Goal: Download file/media

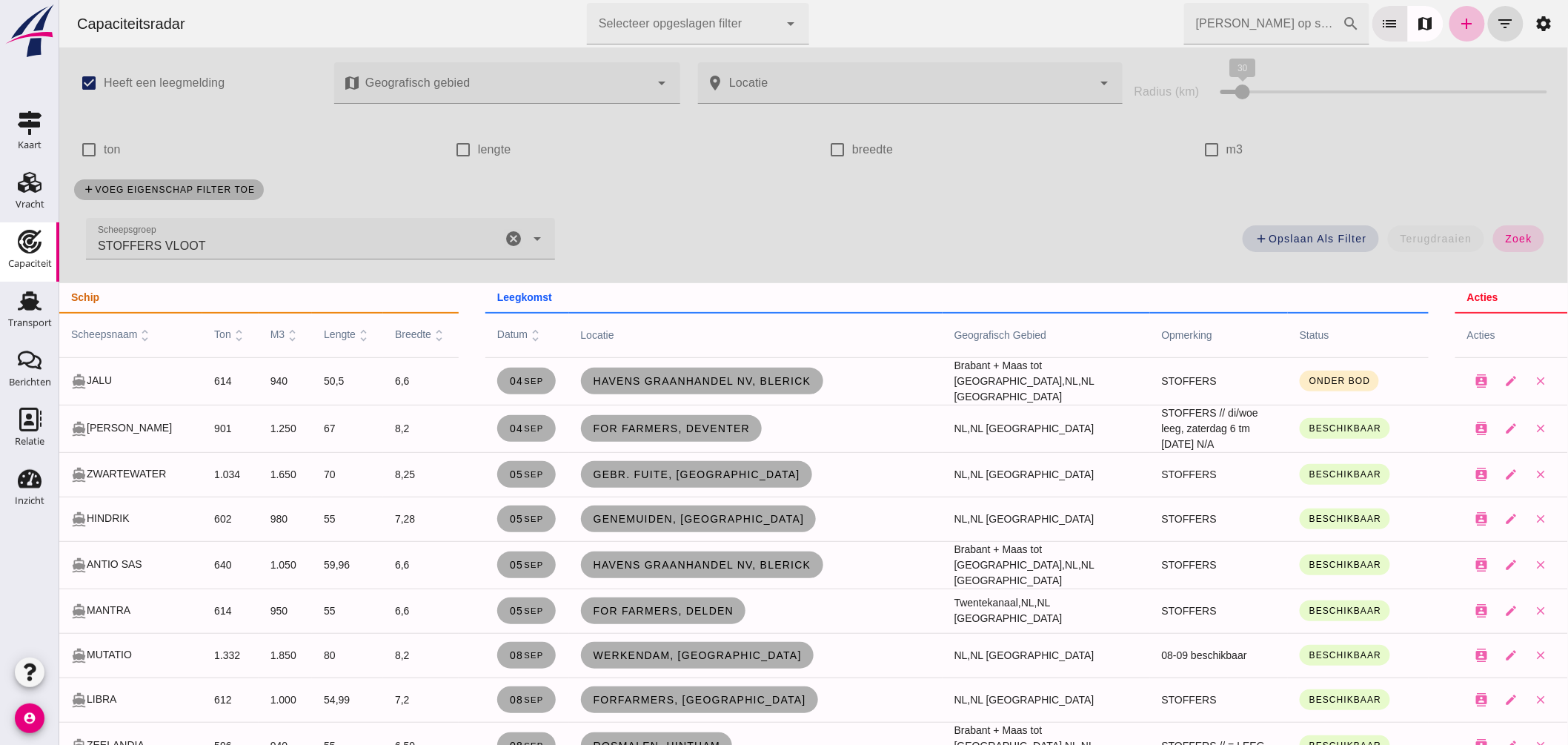
scroll to position [165, 0]
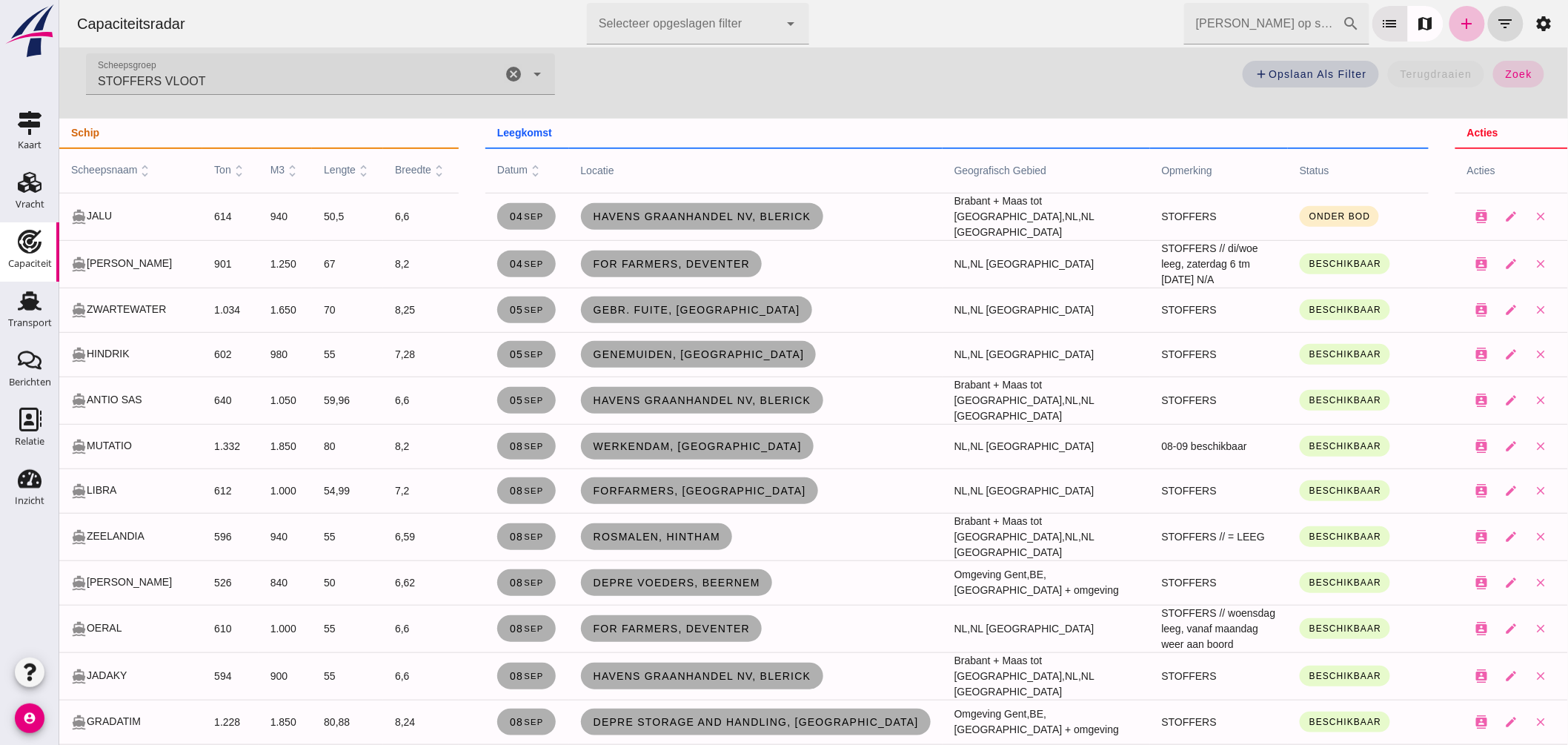
click input "[PERSON_NAME] op scheepsnaam"
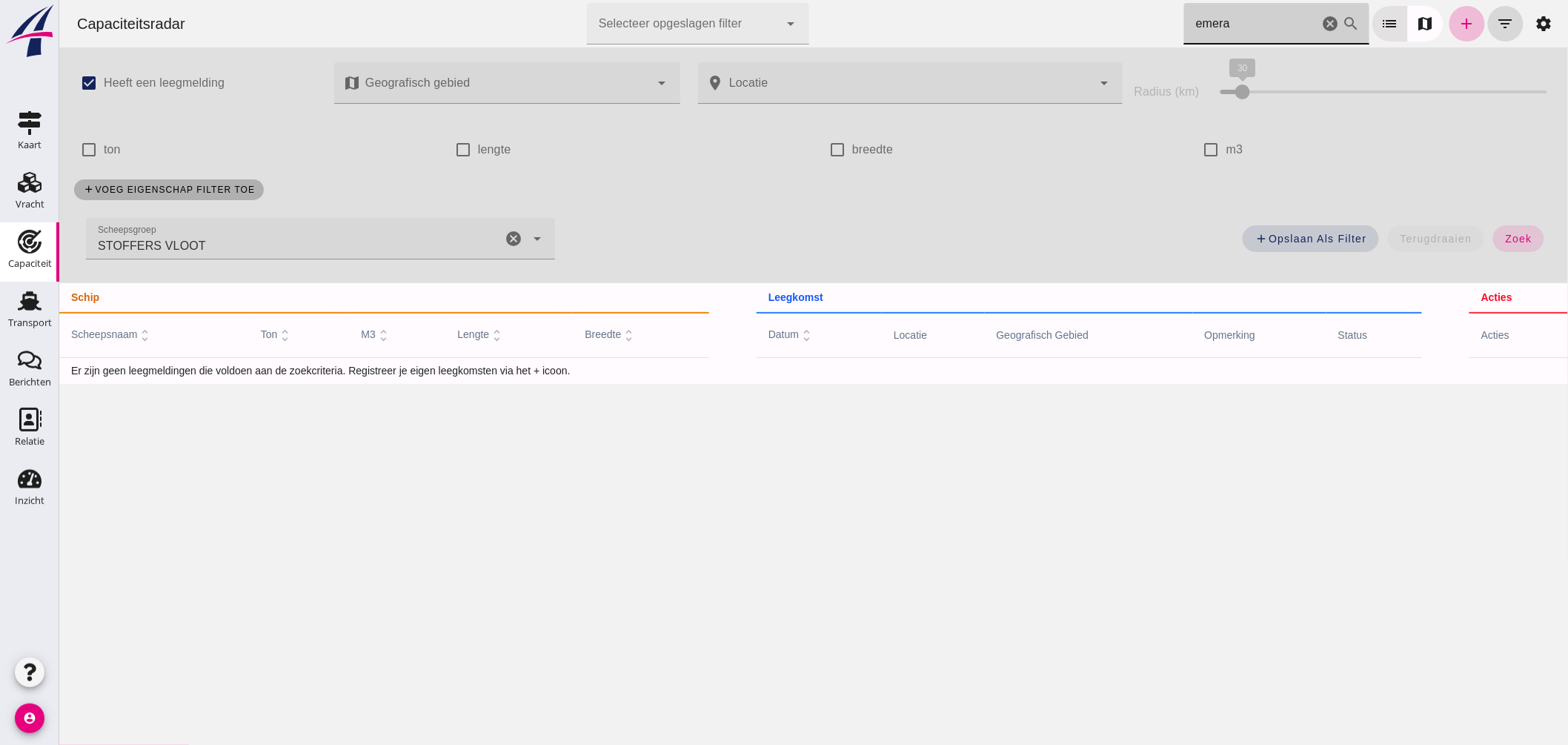
scroll to position [0, 0]
click icon "cancel"
type input "emera"
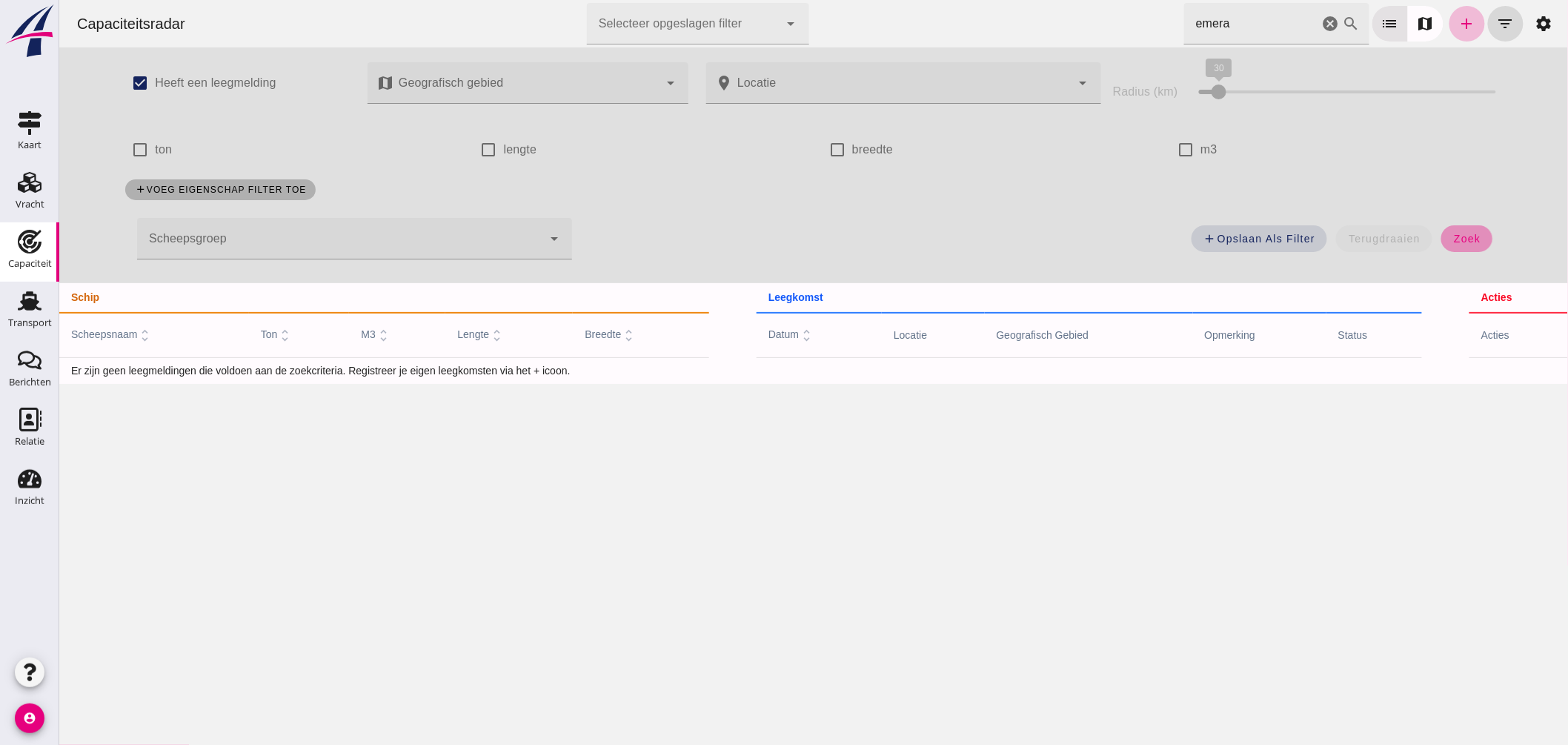
click span "zoek"
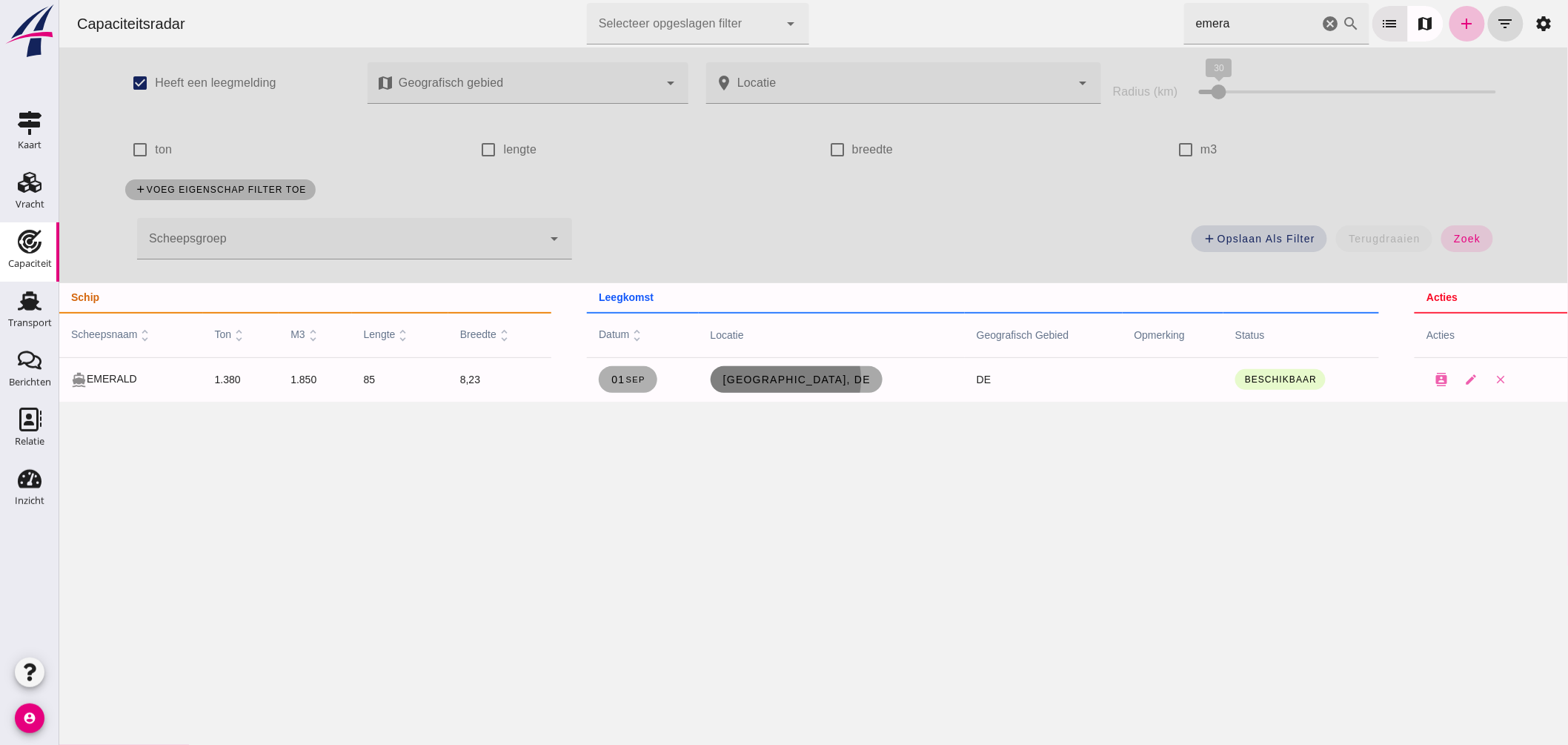
click span "[GEOGRAPHIC_DATA], de"
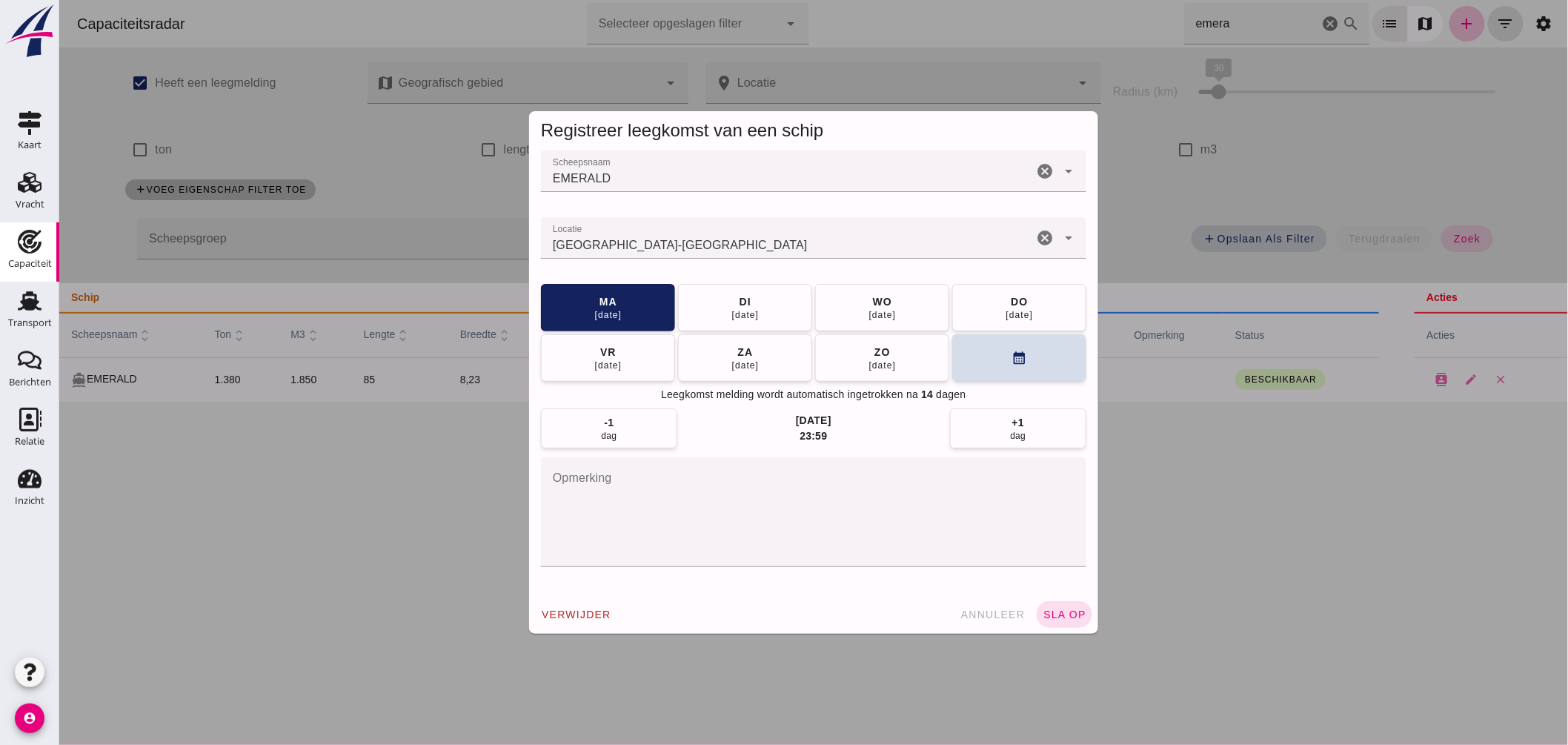
click input "Locatie"
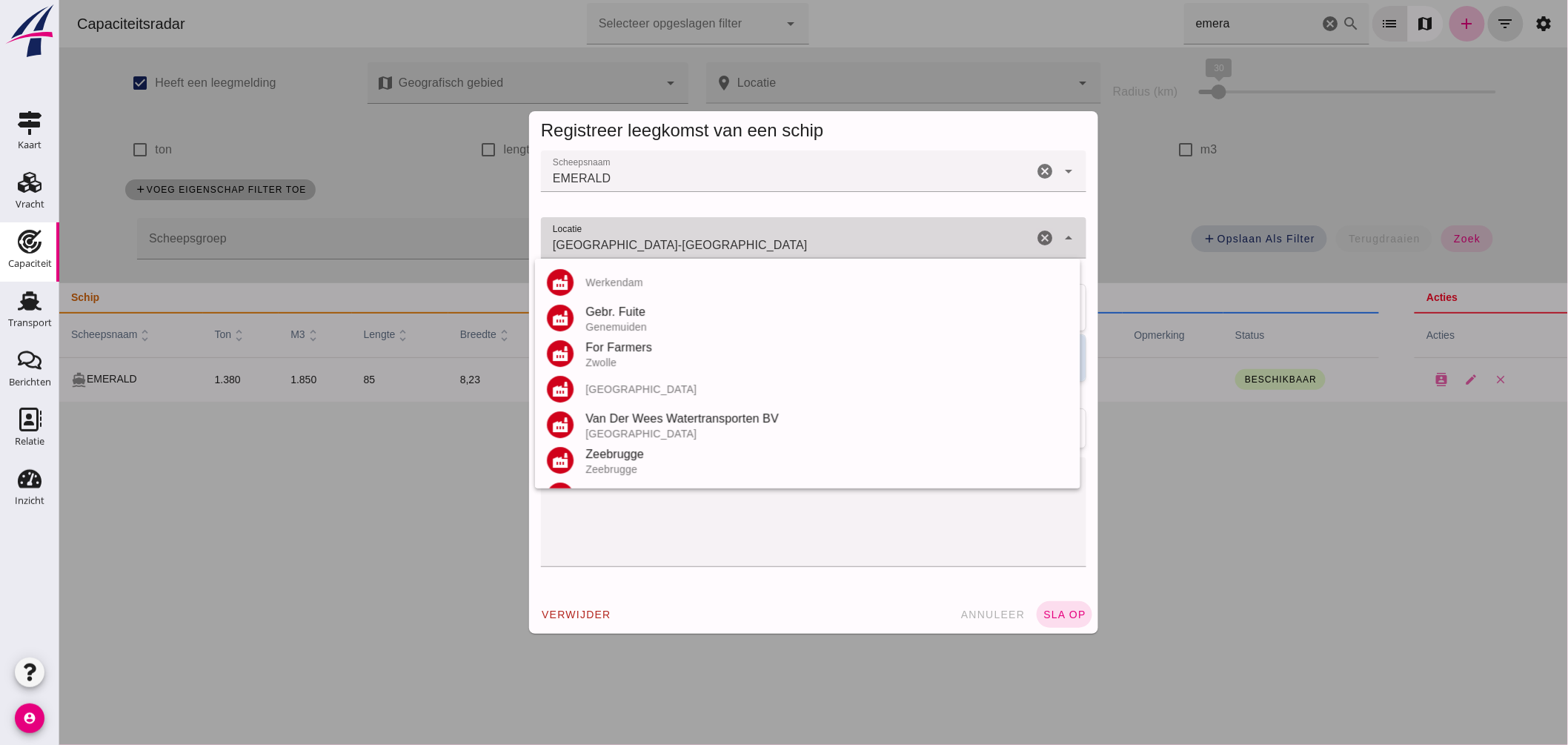
click input "[GEOGRAPHIC_DATA]-[GEOGRAPHIC_DATA]"
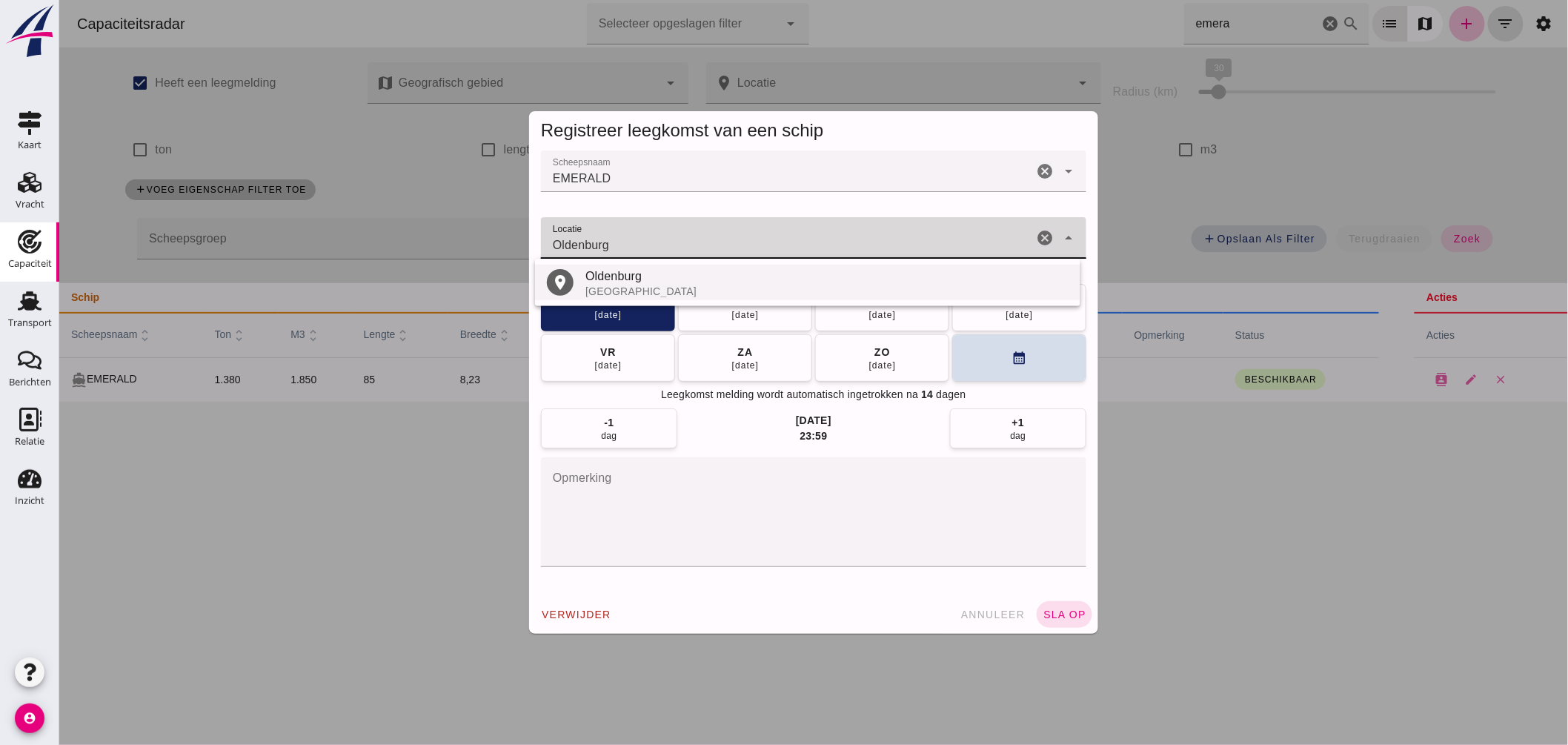
click at [647, 270] on div "Oldenburg" at bounding box center [826, 276] width 483 height 18
type input "Oldenburg - Nedersaksen"
click button "calendar_month"
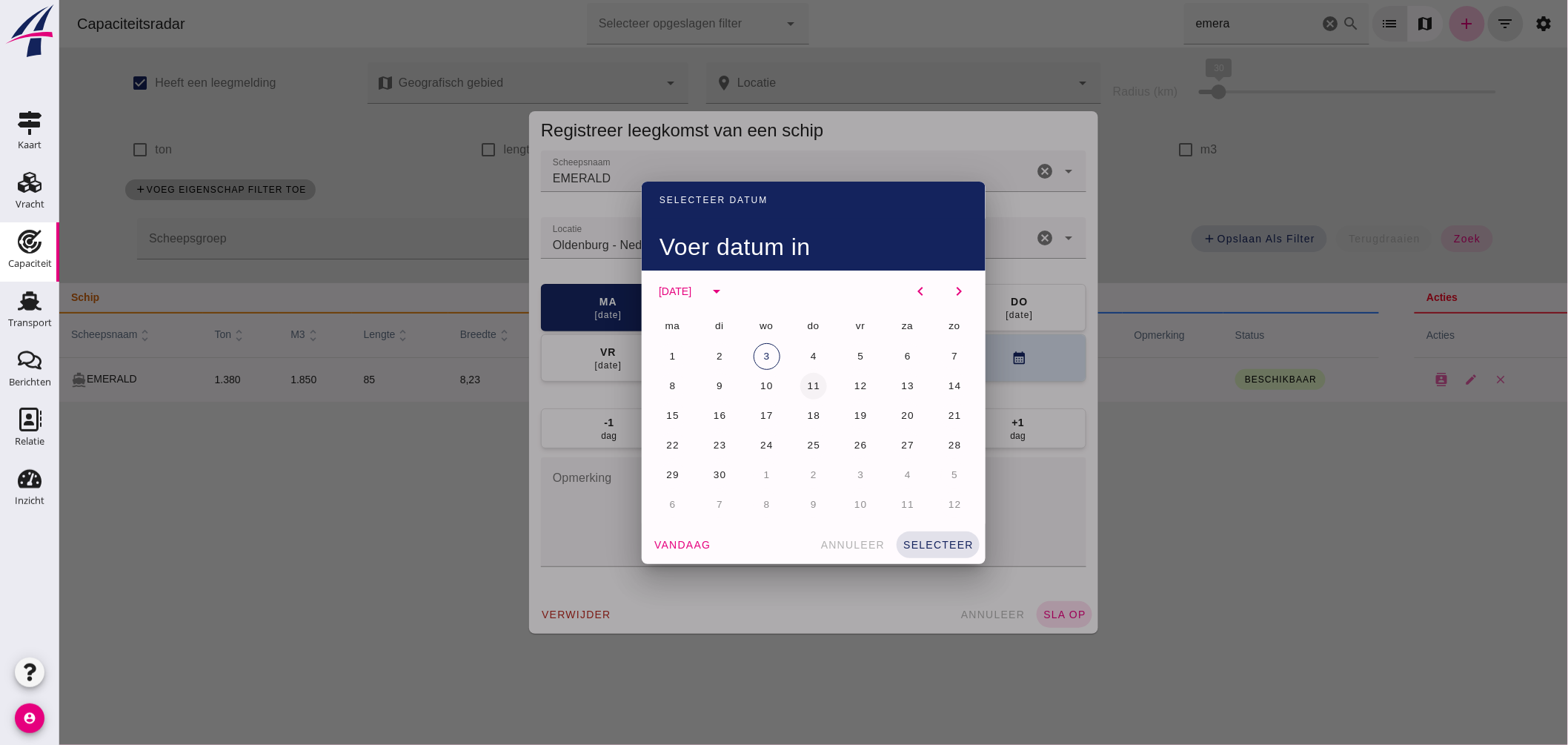
click span "11"
click span "selecteer"
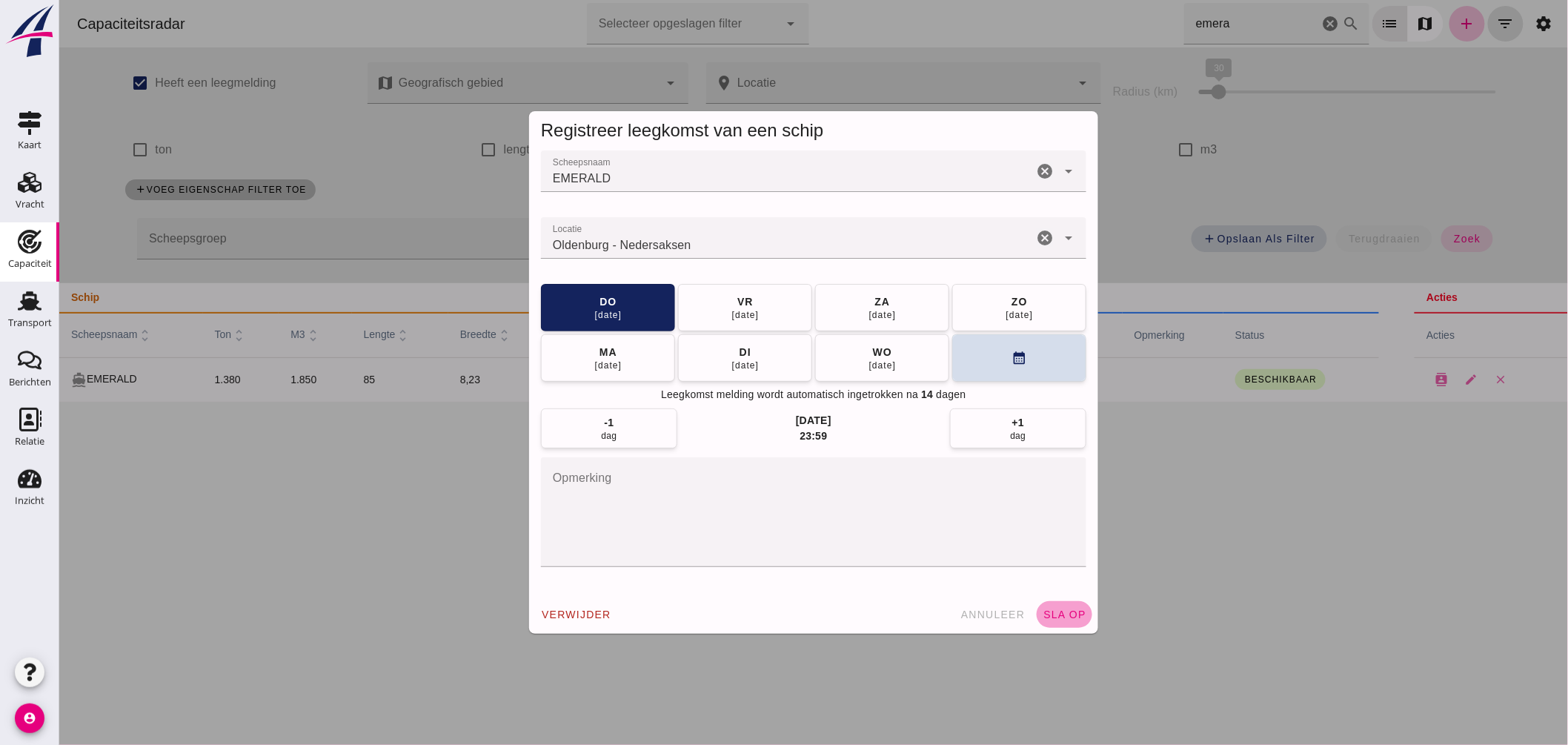
click span "sla op"
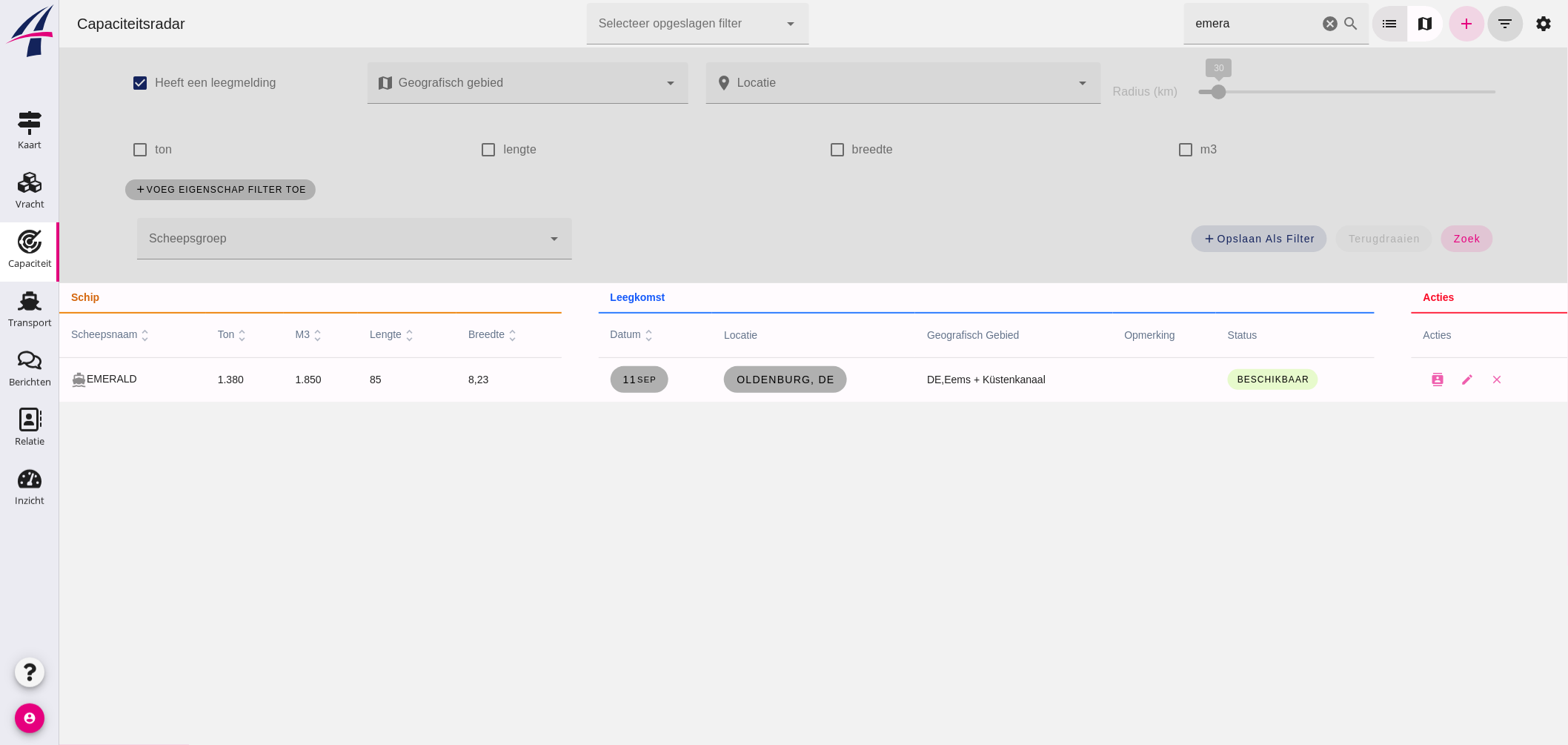
click icon "cancel"
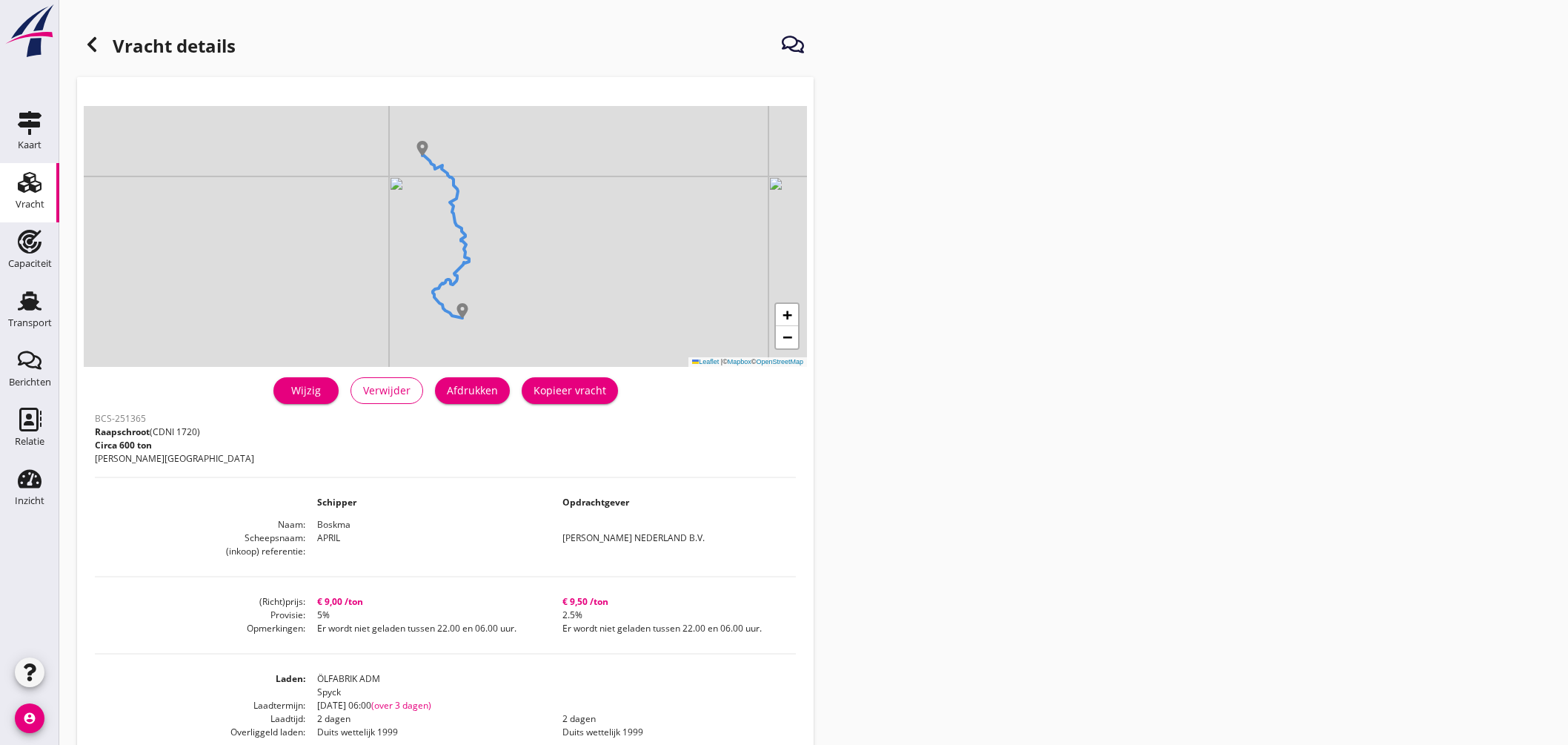
scroll to position [165, 0]
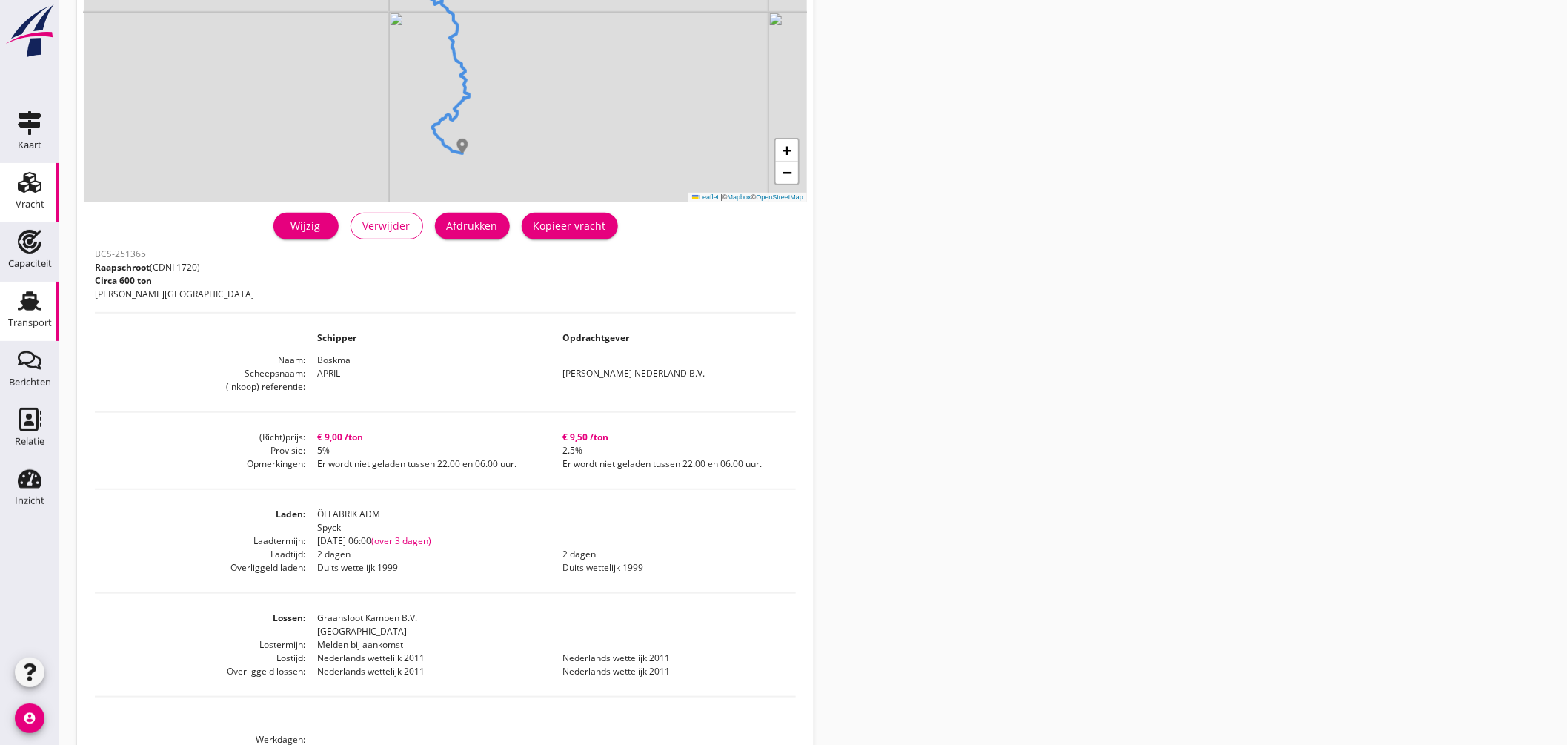
click at [25, 301] on use at bounding box center [30, 301] width 23 height 19
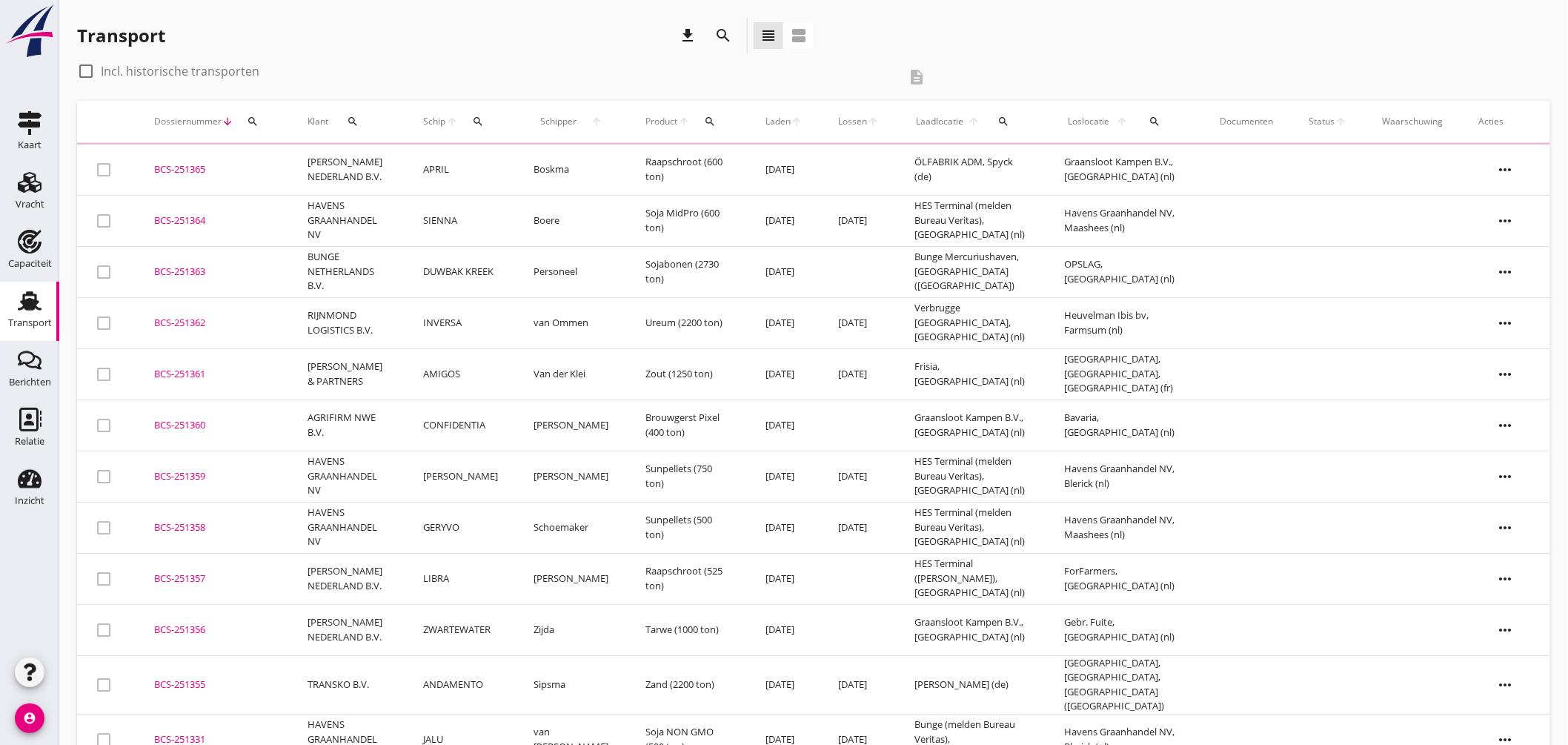
drag, startPoint x: 476, startPoint y: 120, endPoint x: 490, endPoint y: 139, distance: 23.6
click at [478, 120] on icon "search" at bounding box center [478, 121] width 12 height 12
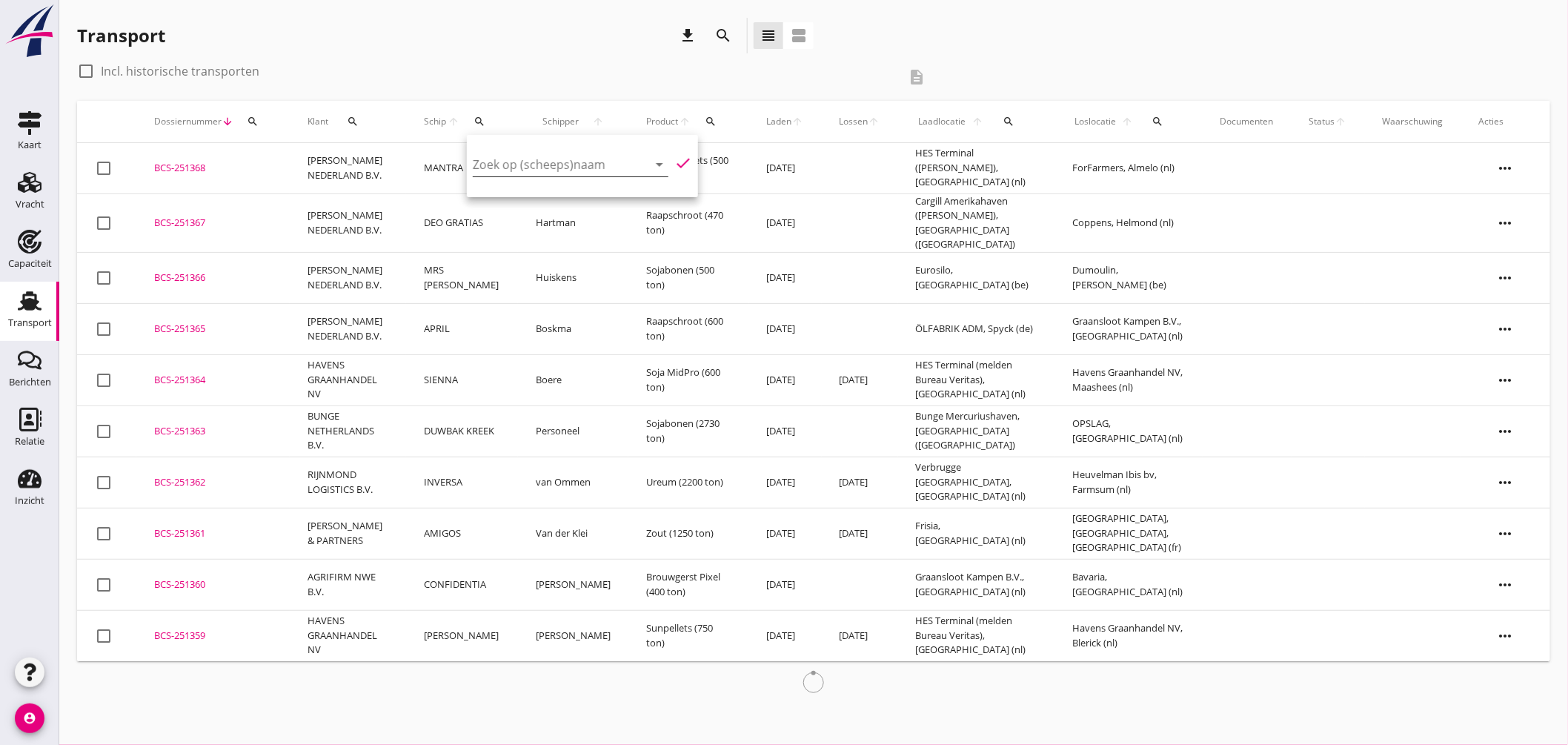
click at [522, 166] on input "Zoek op (scheeps)naam" at bounding box center [550, 165] width 154 height 23
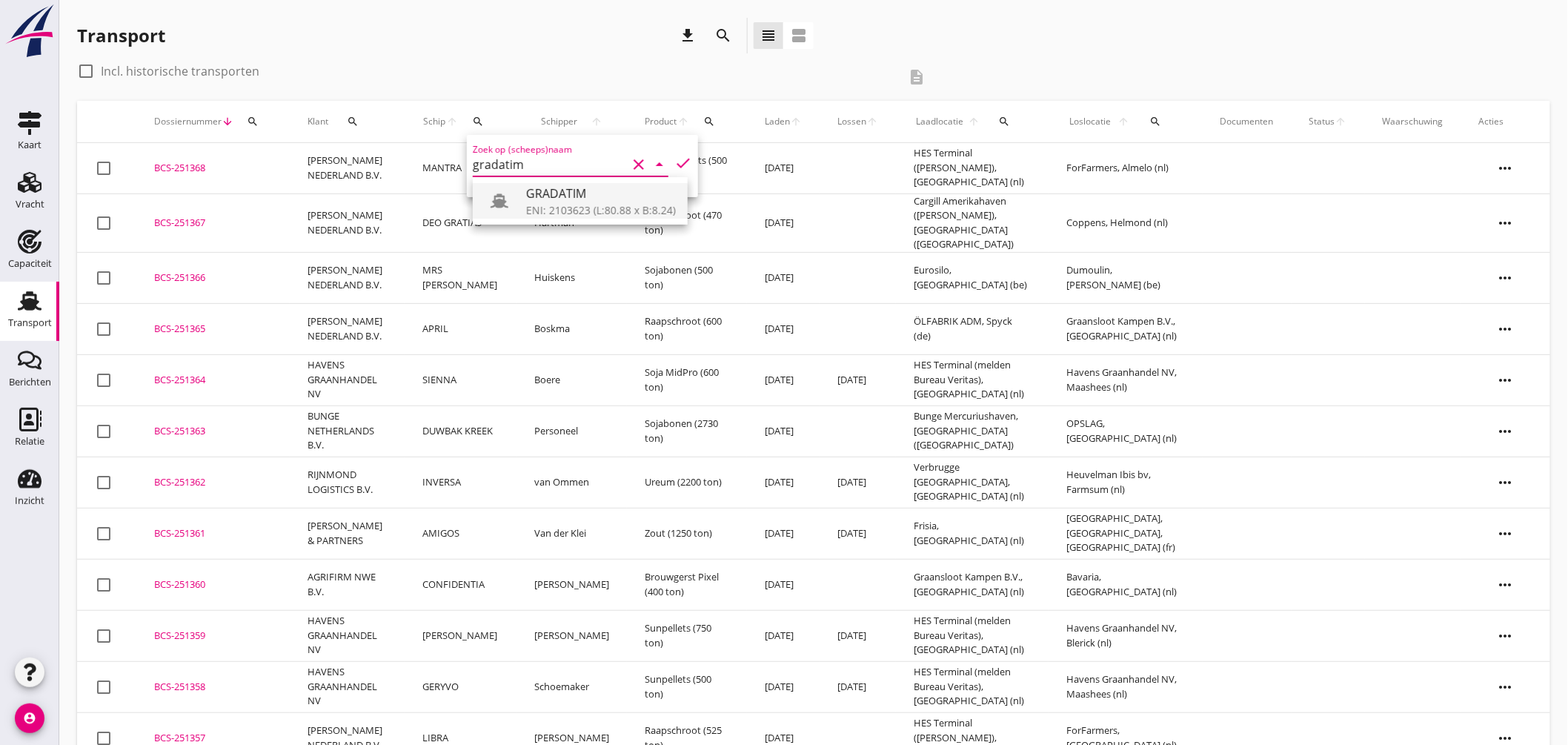
click at [554, 196] on div "GRADATIM" at bounding box center [601, 193] width 149 height 18
click at [676, 154] on icon "check" at bounding box center [684, 163] width 18 height 18
type input "GRADATIM"
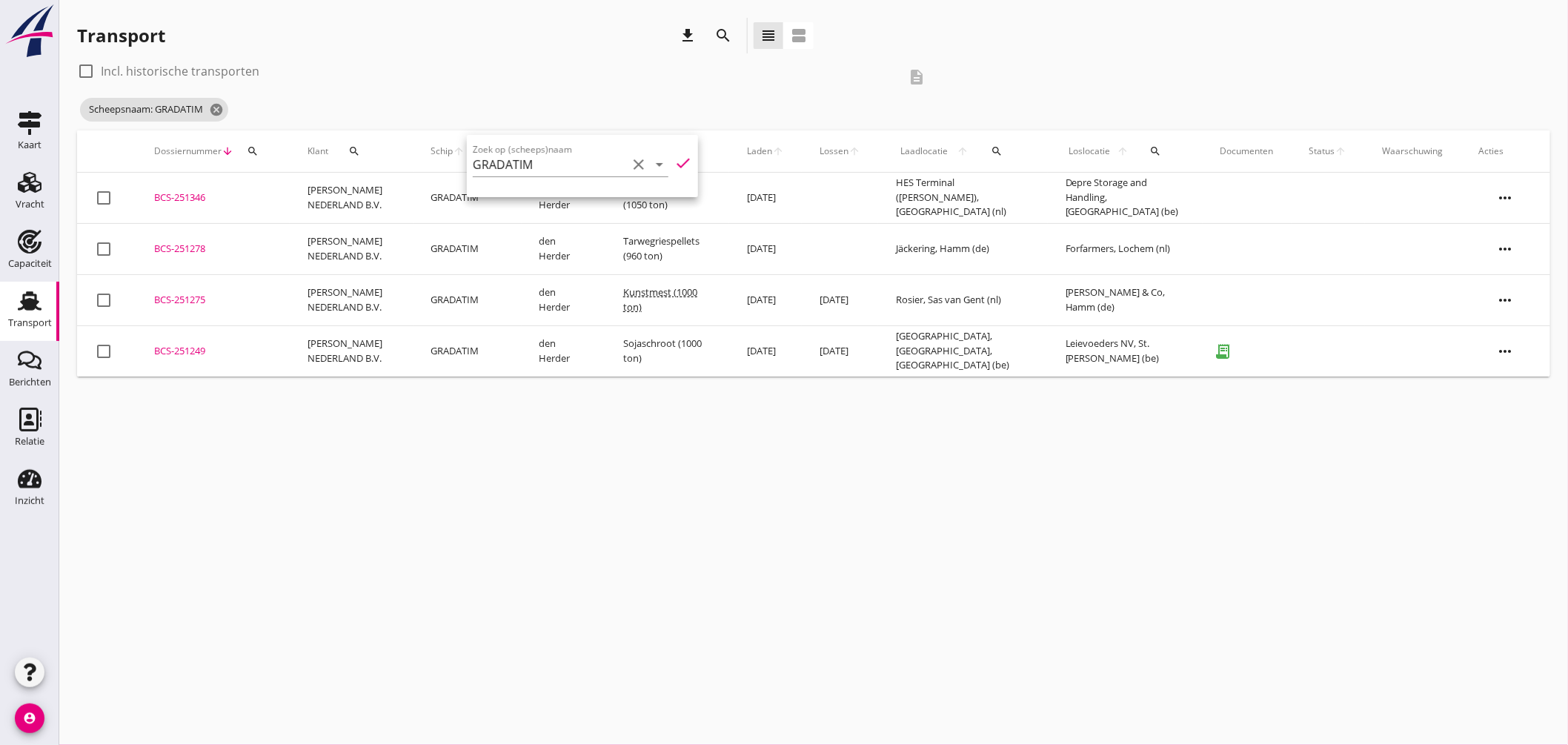
click at [498, 439] on div "cancel You are impersonating another user. Transport download search view_headl…" at bounding box center [814, 372] width 1510 height 745
click at [189, 193] on div "BCS-251346" at bounding box center [212, 198] width 118 height 14
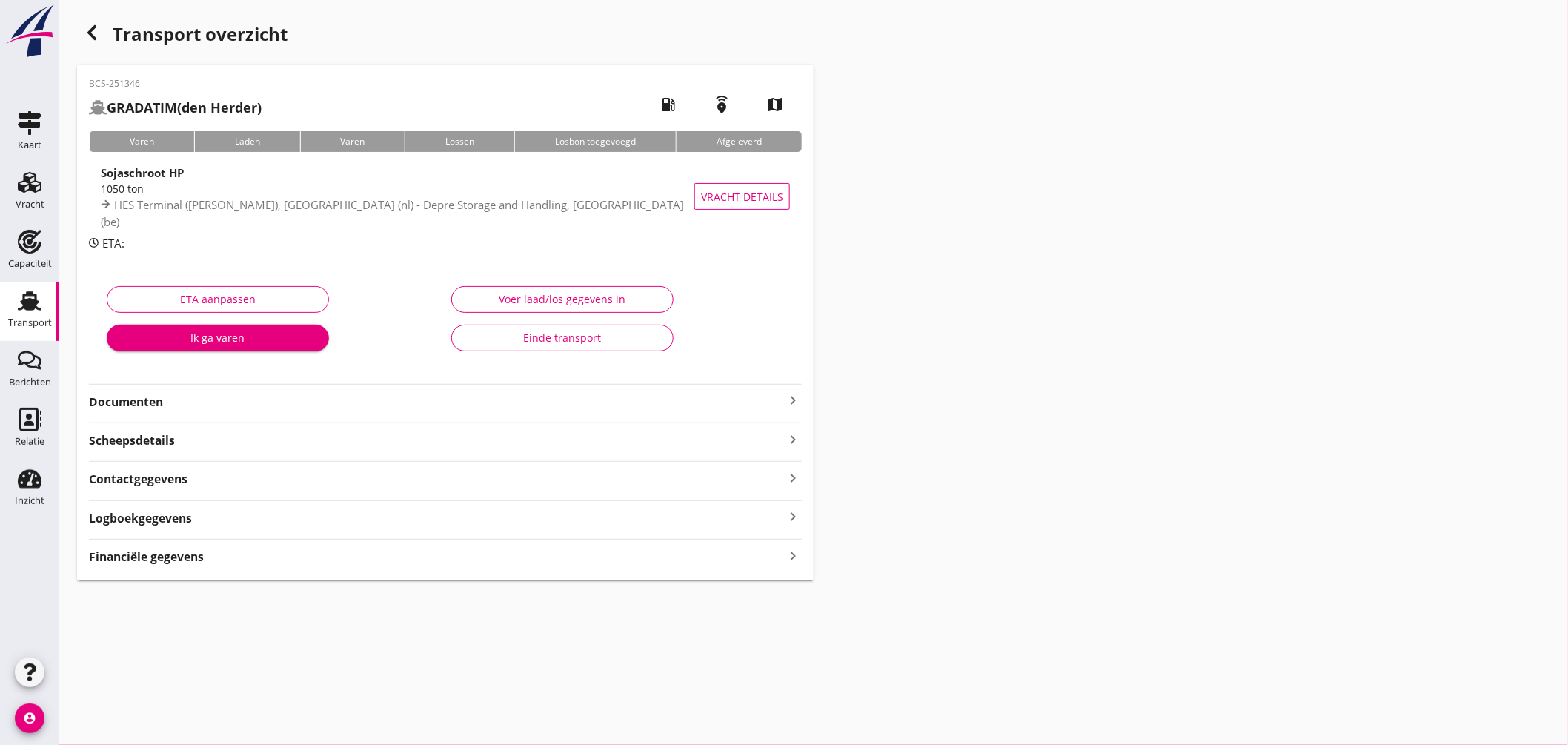
click at [798, 396] on icon "keyboard_arrow_right" at bounding box center [793, 400] width 18 height 18
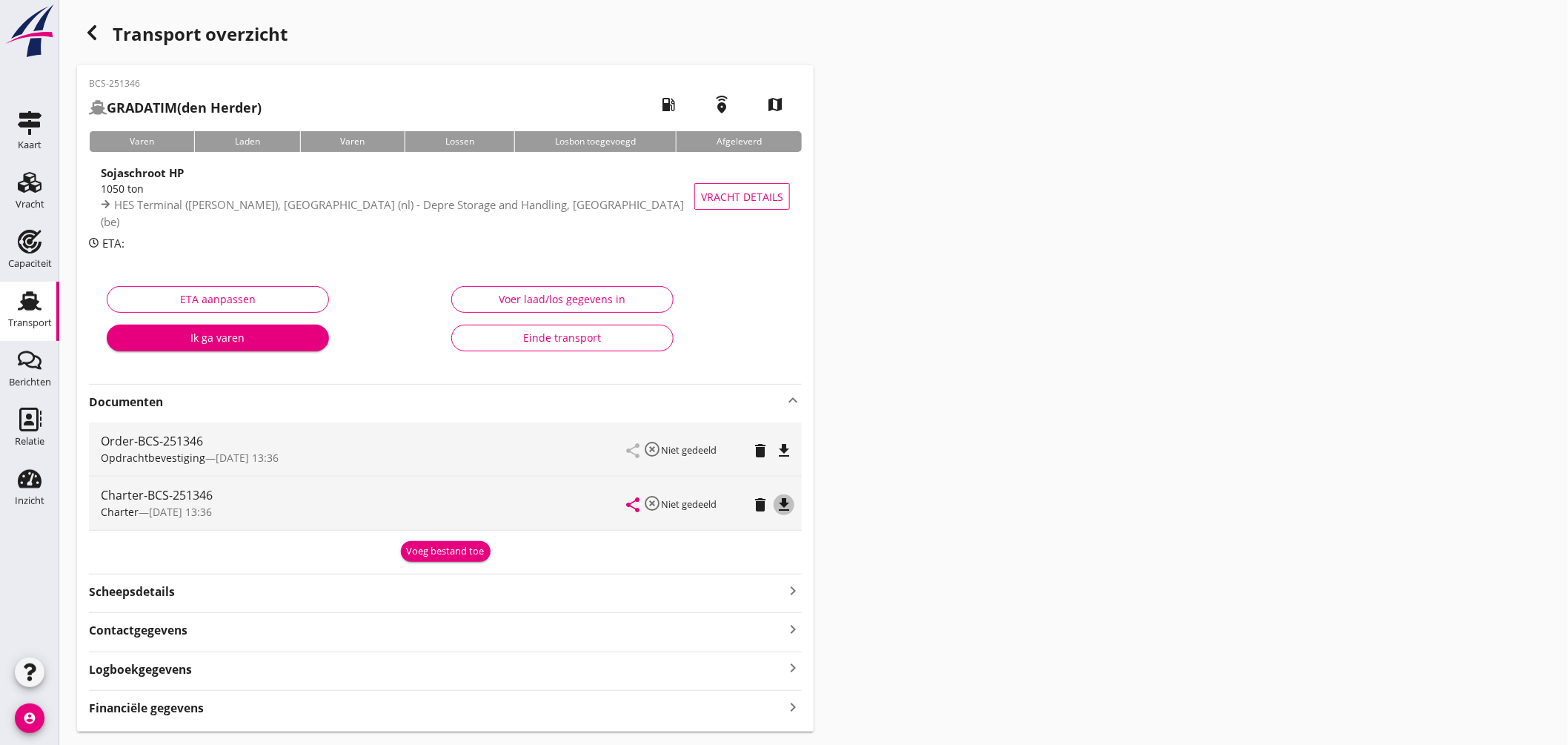
click at [786, 498] on icon "file_download" at bounding box center [784, 505] width 18 height 18
click at [27, 297] on icon "Transport" at bounding box center [30, 301] width 23 height 23
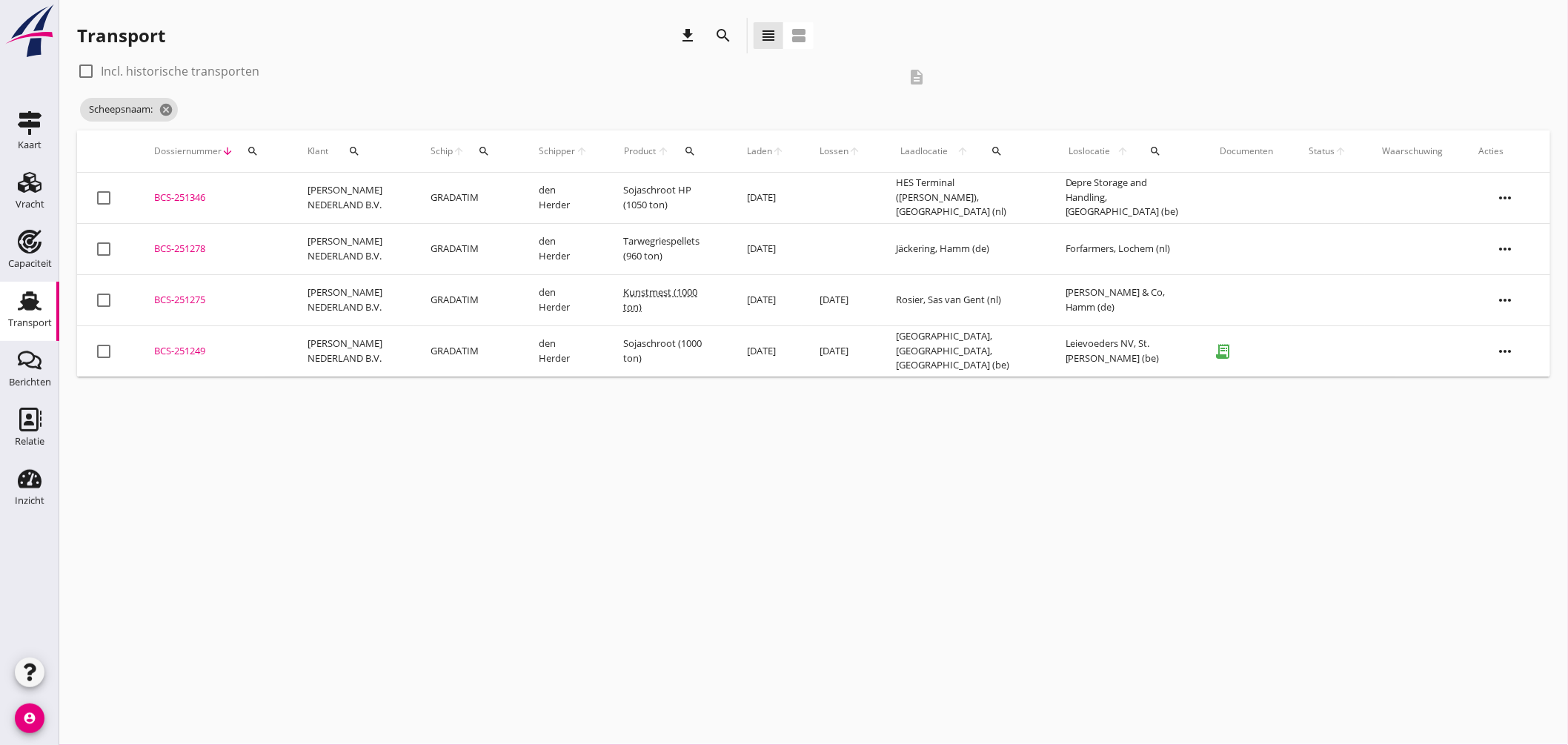
click at [188, 192] on div "BCS-251346" at bounding box center [212, 198] width 118 height 14
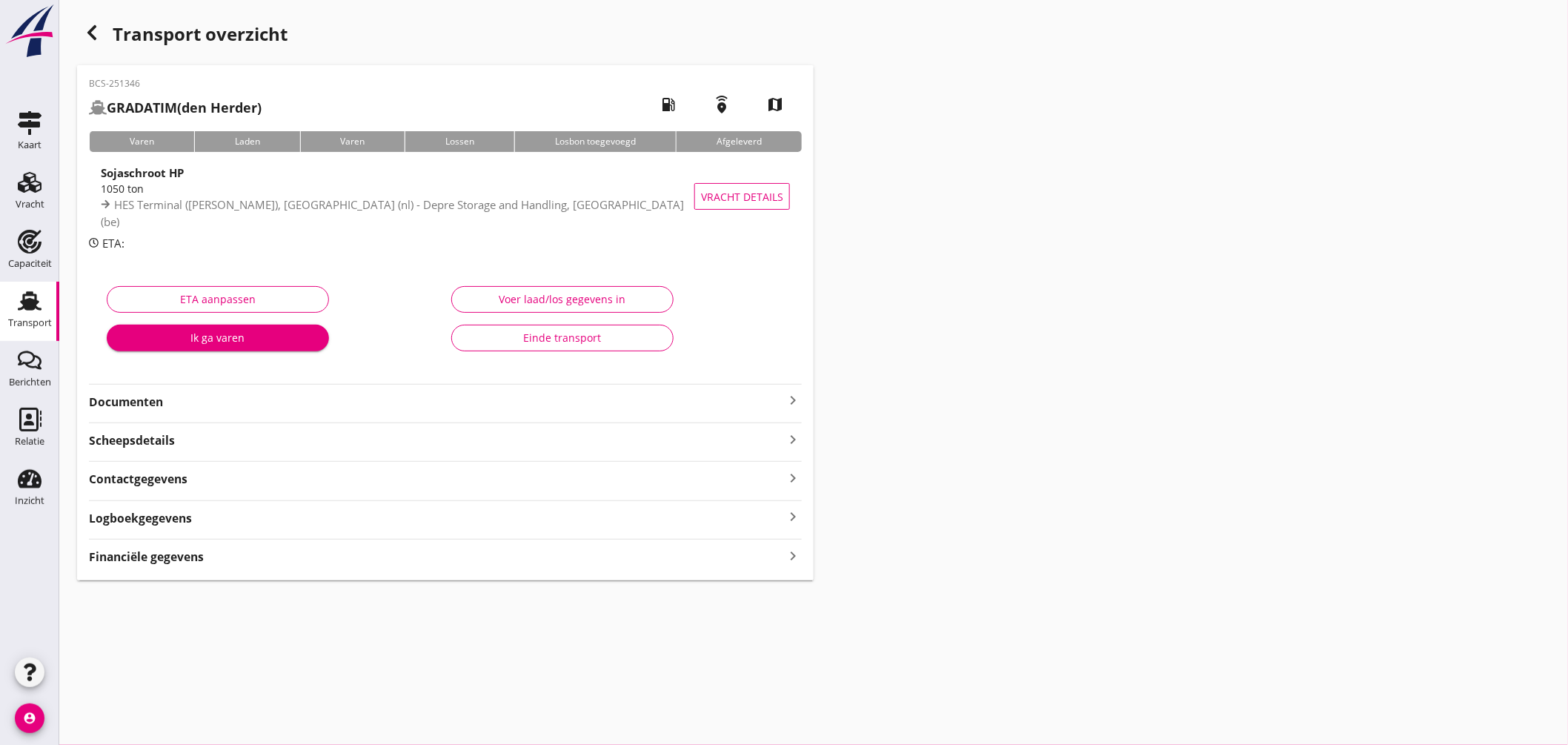
click at [791, 398] on icon "keyboard_arrow_right" at bounding box center [793, 400] width 18 height 18
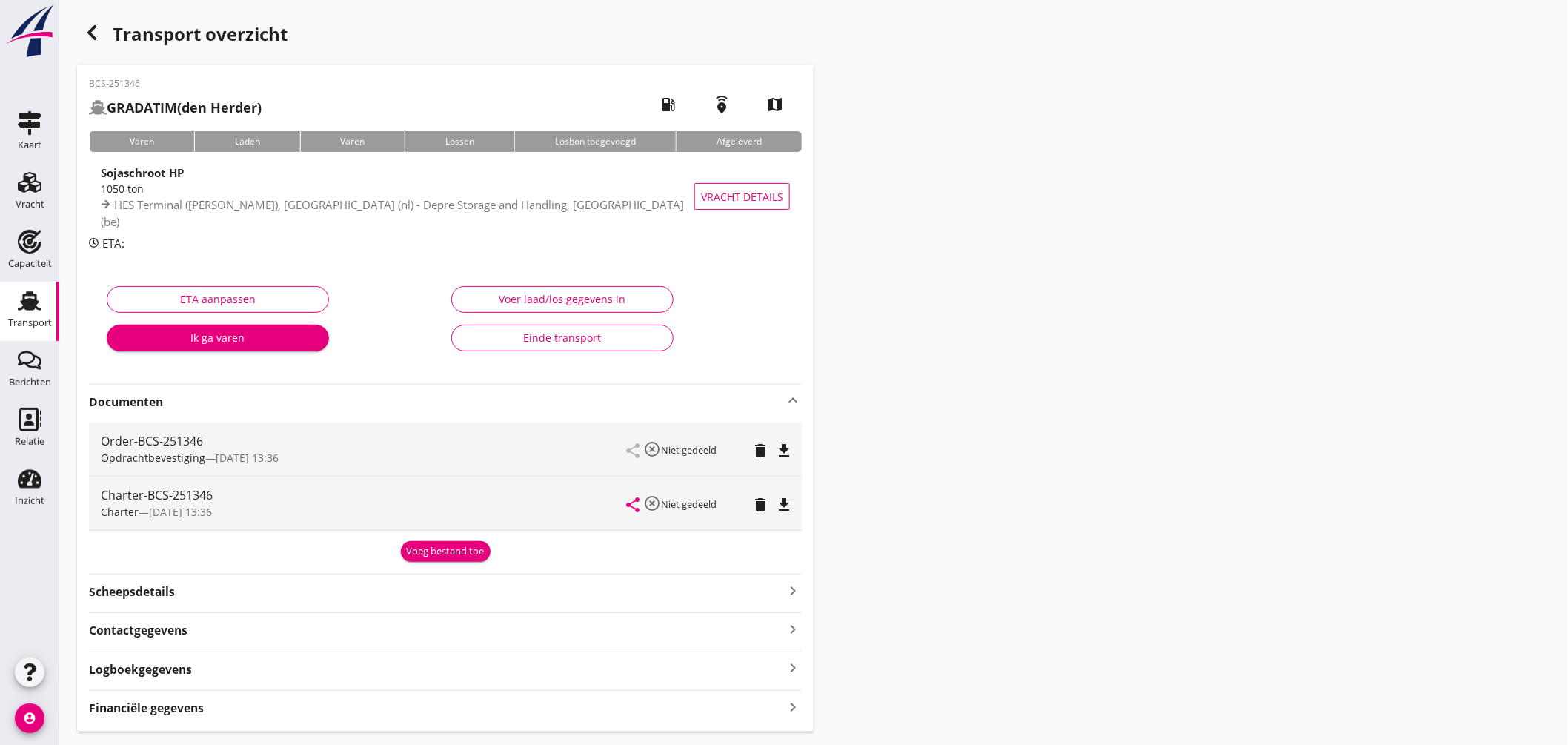
click at [784, 451] on icon "file_download" at bounding box center [784, 451] width 18 height 18
